Goal: Task Accomplishment & Management: Manage account settings

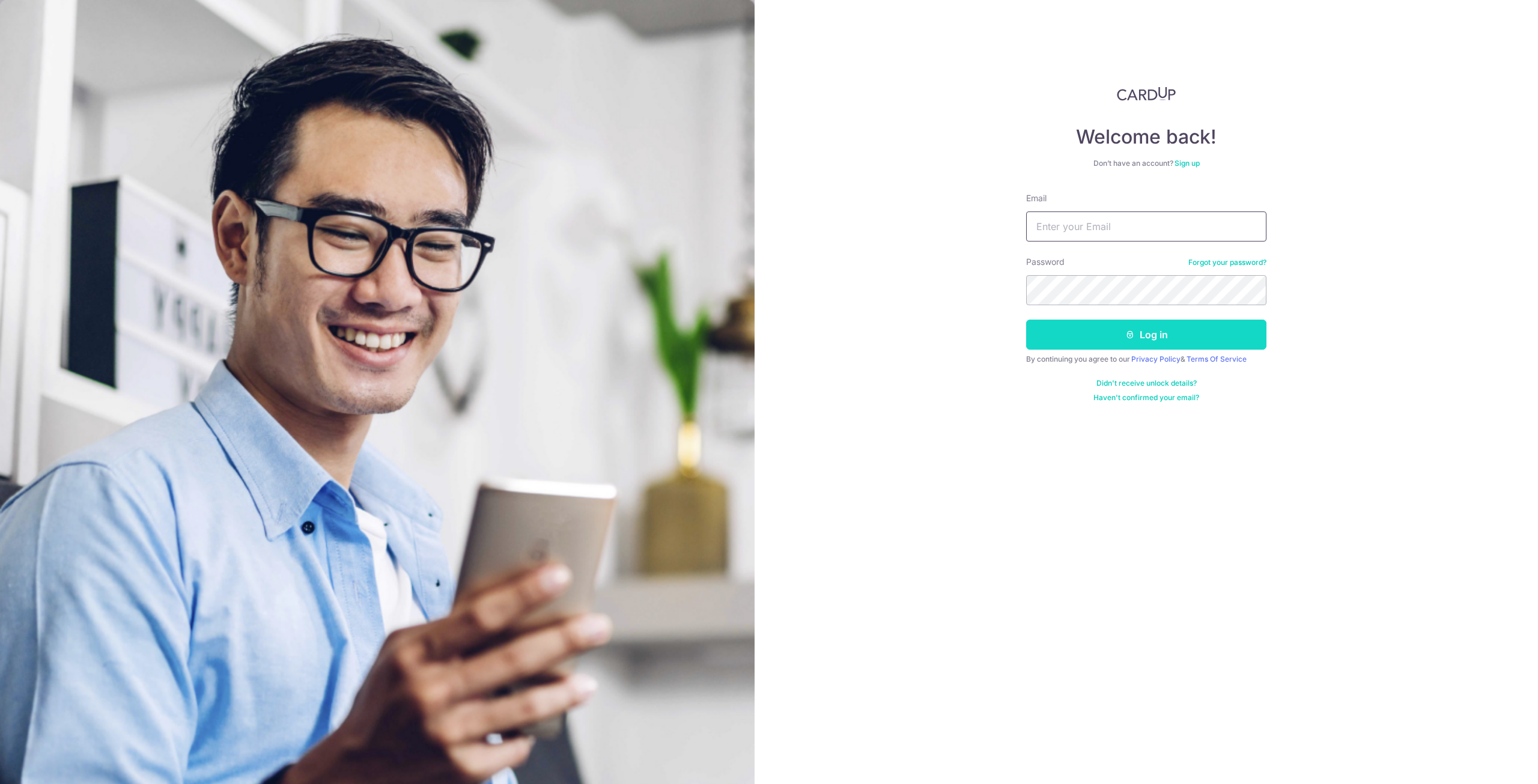
type input "[EMAIL_ADDRESS][DOMAIN_NAME]"
click at [1122, 336] on button "Log in" at bounding box center [1146, 334] width 240 height 30
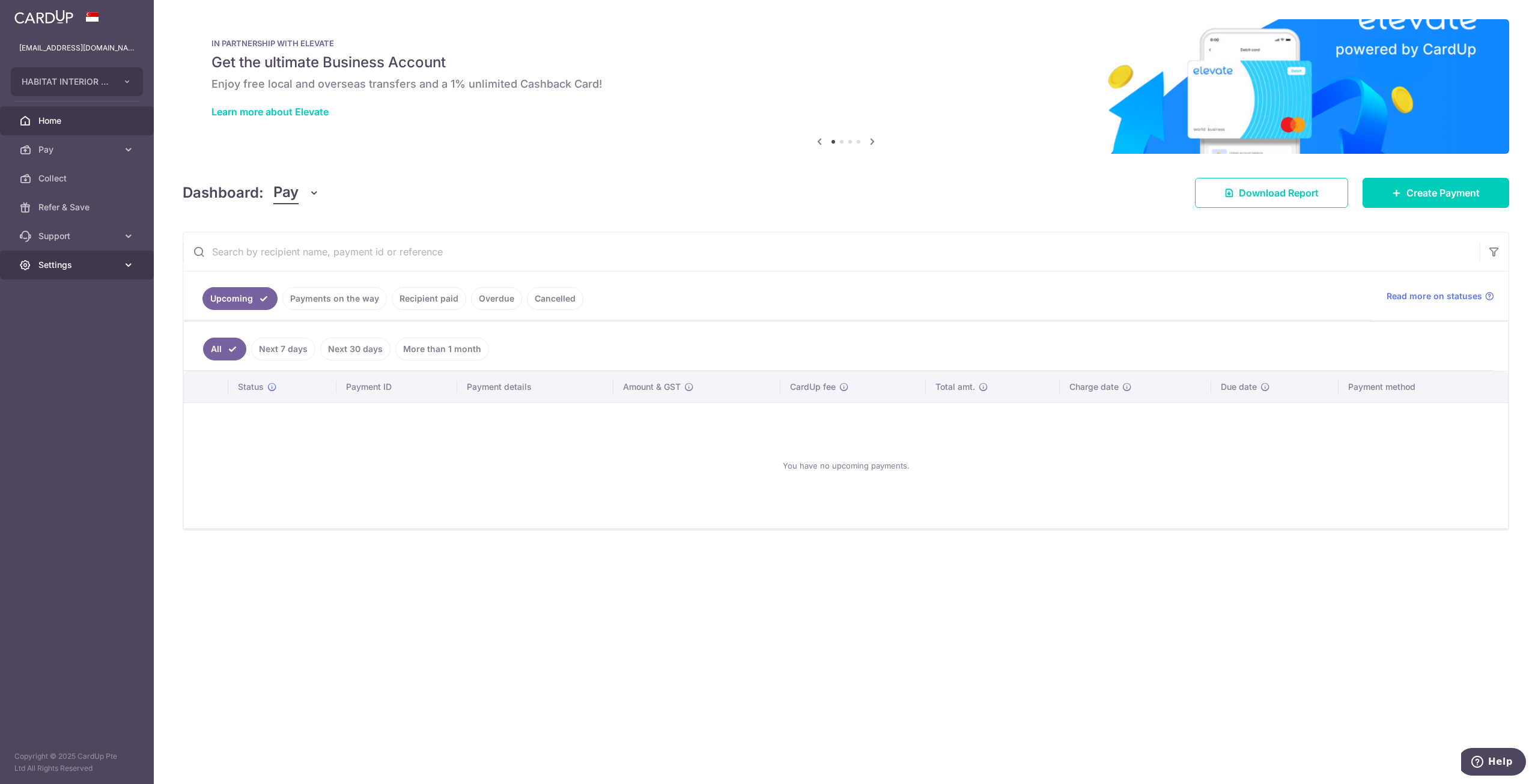
click at [78, 264] on span "Settings" at bounding box center [78, 265] width 79 height 12
click at [361, 301] on link "Payments on the way" at bounding box center [334, 298] width 104 height 23
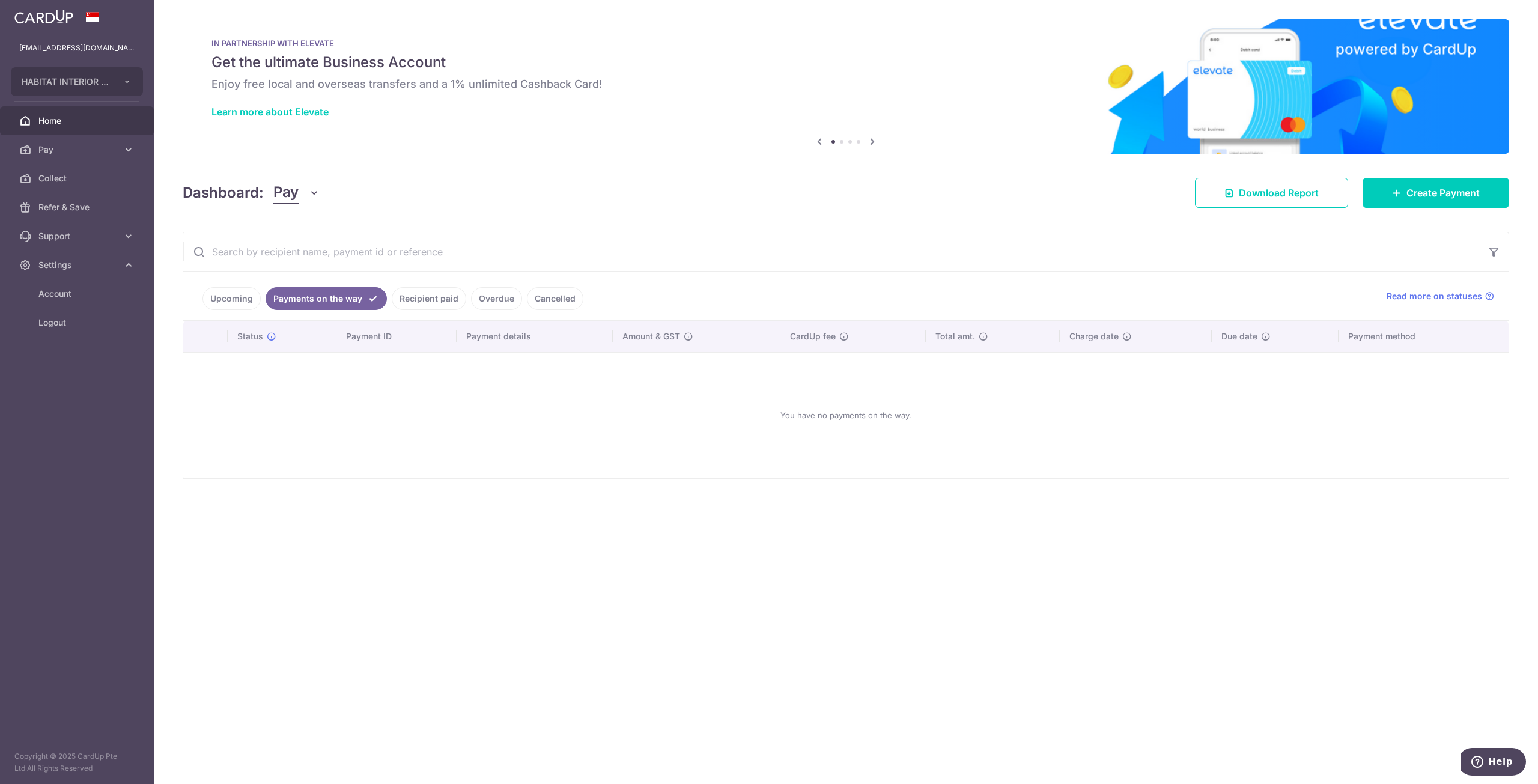
click at [406, 300] on link "Recipient paid" at bounding box center [429, 298] width 75 height 23
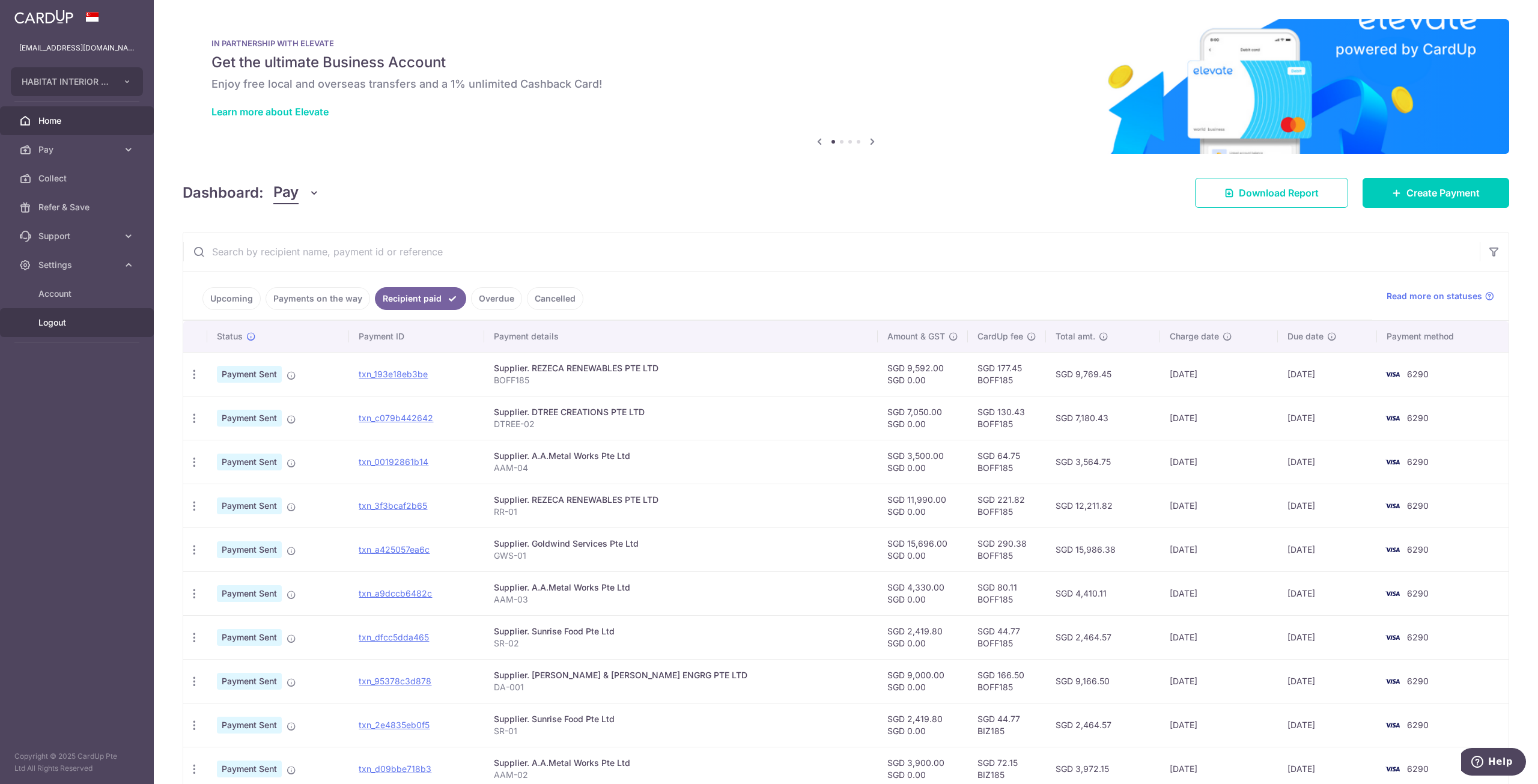
click at [87, 327] on span "Logout" at bounding box center [78, 323] width 79 height 12
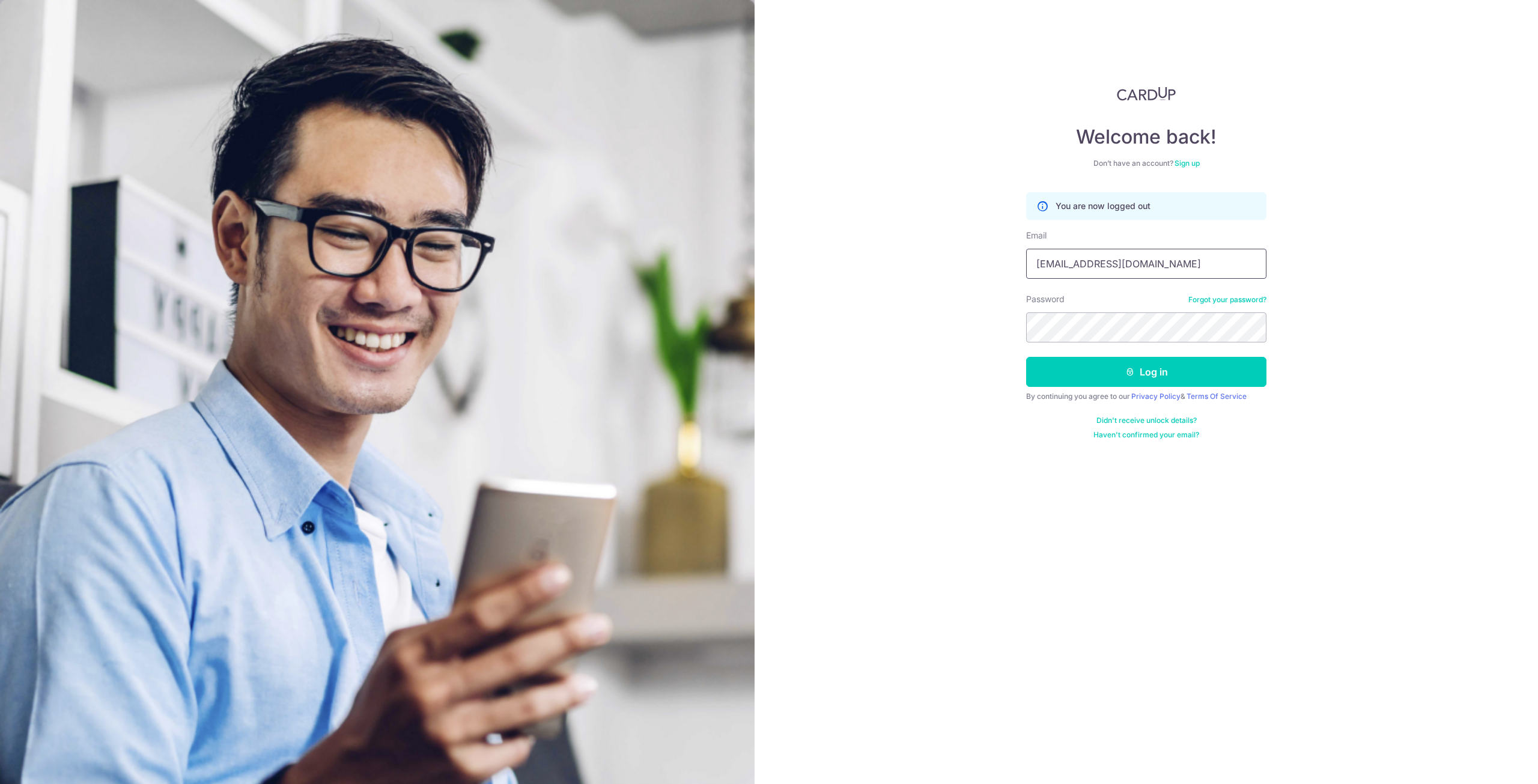
click at [1126, 262] on input "[EMAIL_ADDRESS][DOMAIN_NAME]" at bounding box center [1146, 264] width 240 height 30
type input "xavier@habitatinterior.com"
drag, startPoint x: 1156, startPoint y: 276, endPoint x: 1158, endPoint y: 373, distance: 97.0
click at [1158, 373] on button "Log in" at bounding box center [1146, 372] width 240 height 30
